Goal: Communication & Community: Answer question/provide support

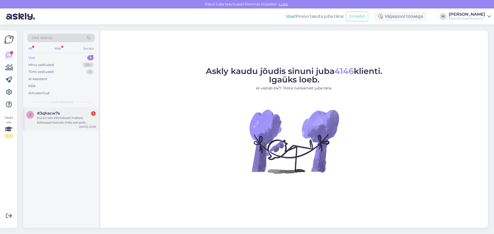
click at [77, 112] on div "#3qhacw7s 1" at bounding box center [66, 113] width 59 height 5
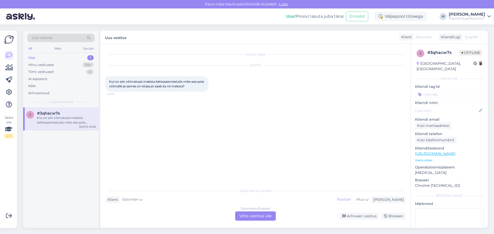
click at [253, 211] on div "Estonian to Russian" at bounding box center [255, 209] width 29 height 5
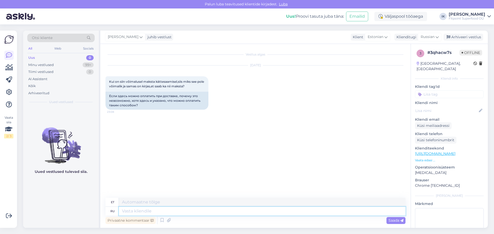
click at [207, 211] on textarea at bounding box center [262, 211] width 287 height 9
type textarea "Здрав"
type textarea "Tere"
type textarea "Здравствуйте!"
type textarea "Tere!"
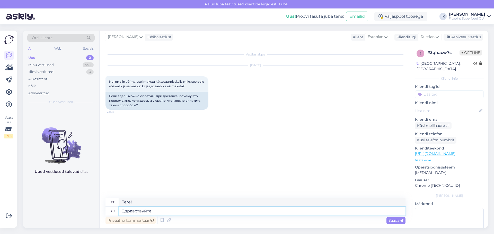
type textarea "Здравствуйте! У"
type textarea "Tere! Sina"
type textarea "Здравствуйте! У по"
type textarea "Tere! Po-s"
type textarea "Здравствуйте! У почтвых"
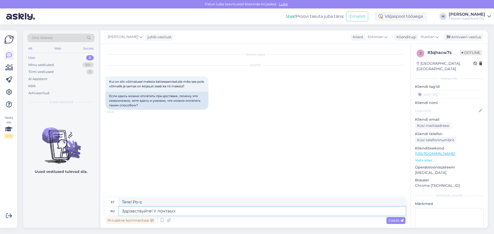
type textarea "Tere! Postkontor"
type textarea "Здравствуйте! У почтвых"
type textarea "Tere! Postkontoris"
type textarea "Здравствуйте! У"
type textarea "Tere! Sina"
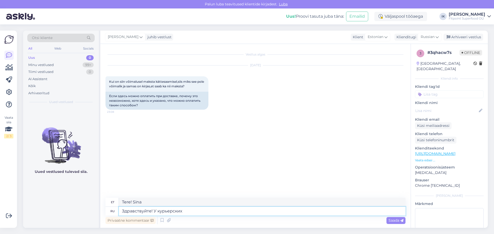
type textarea "Здравствуйте! У курьерских с"
type textarea "Tere! Kuller"
type textarea "Здравствуйте! У курьерских служб"
type textarea "Tere! Kullerteenuste jaoks"
type textarea "Здравствуйте! У курьерских служб новые п"
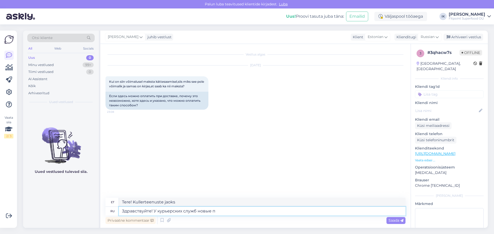
type textarea "Tere! Kullerteenustel on uued"
type textarea "Здравствуйте! У курьерских служб новые правила"
type textarea "Tere! Kullerteenustel on uued reeglid"
type textarea "Здравствуйте! У курьерских служб новые правила -"
type textarea "Tere! Kullerteenustel on uued reeglid -"
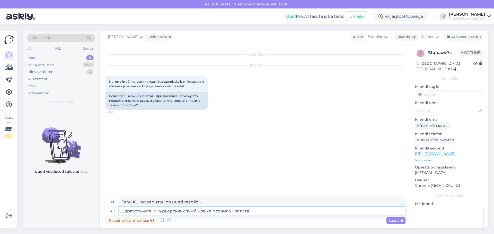
type textarea "Здравствуйте! У курьерских служб новые правила - оплата п"
type textarea "Tere! Kullerteenustel on uued reeglid - makse"
type textarea "Здравствуйте! У курьерских служб новые правила - оплата при по"
type textarea "Tere! Kullerteenustel on uued reeglid - tasumine toimub"
type textarea "Здравствуйте! У курьерских служб новые правила - оплата при получении по"
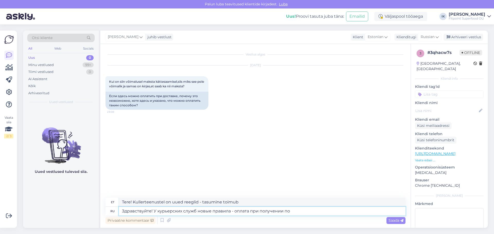
type textarea "Tere! Kullerteenustel on uued reeglid - tasumine kättesaamisel"
type textarea "Здравствуйте! У курьерских служб новые правила - оплата при получении доступна"
type textarea "Tere! Kullerteenustel on uued reeglid - makse kättesaamisel on saadaval"
type textarea "Здравствуйте! У курьерских служб новые правила - оплата при получении доступна …"
type textarea "Tere! Kullerteenustel on uued reeglid - kauba kättesaamisel maksmine on võimali…"
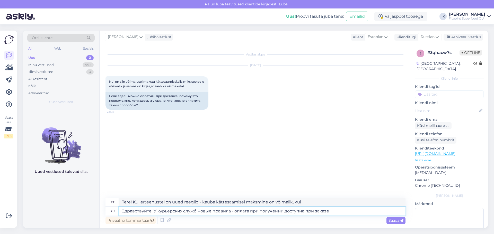
type textarea "Здравствуйте! У курьерских служб новые правила - оплата при получении доступна …"
type textarea "Tere! Kullerteenustel on uued reeglid - tellimuse esitamisel on võimalik maksta…"
type textarea "Здравствуйте! У курьерских служб новые правила - оплата при получении доступна …"
type textarea "Tere! Kullerteenustel on uued reeglid - tellimuste puhul alates tellimuste kätt…"
type textarea "Здравствуйте! У курьерских служб новые правила - оплата при получении доступна …"
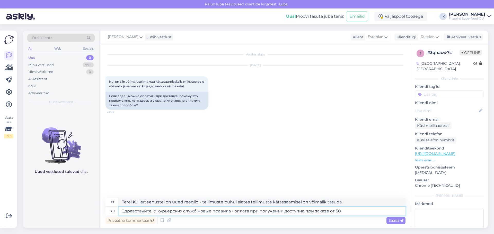
type textarea "Tere! Kullerteenustel on uued reeglid - üle 50 euro suuruste tellimuste puhul o…"
type textarea "Здравствуйте! У курьерских служб новые правила - оплата при получении доступна …"
type textarea "Tere! Kullerteenustel on uued reeglid - üle 50 euro suuruste tellimuste puhul o…"
type textarea "Здравствуйте! У курьерских служб новые правила - оплата при получении доступна …"
click at [394, 220] on span "Saada" at bounding box center [395, 220] width 15 height 5
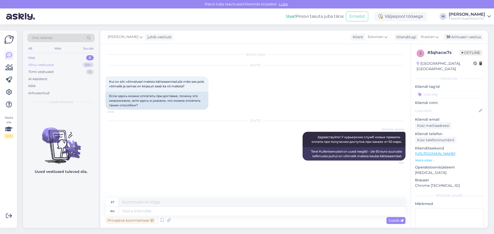
click at [69, 65] on div "Minu vestlused 99+" at bounding box center [60, 64] width 67 height 7
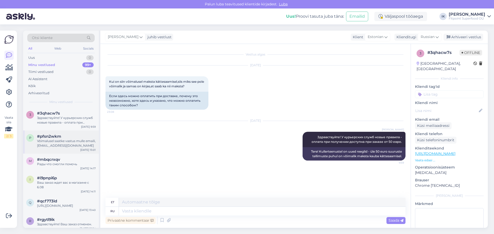
click at [77, 145] on div "Võimalusel saatke vastus mulle emaili, toomas.reinumagi@gmail.com" at bounding box center [66, 143] width 59 height 9
